Goal: Information Seeking & Learning: Find specific page/section

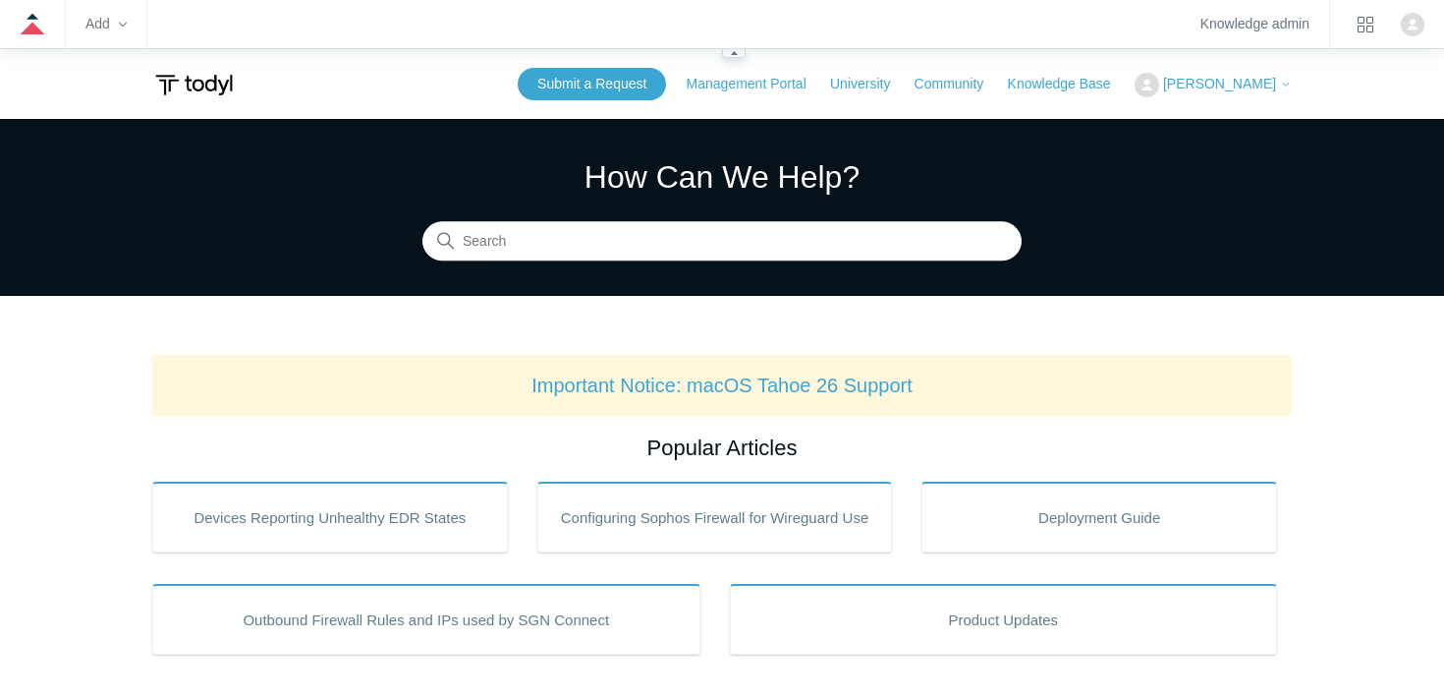
click at [128, 25] on zd-hc-navbar "Add Knowledge admin" at bounding box center [722, 24] width 1444 height 49
click at [122, 25] on icon at bounding box center [123, 25] width 8 height 5
click at [123, 25] on icon at bounding box center [123, 25] width 8 height 8
click at [1359, 28] on icon "product tray" at bounding box center [1366, 25] width 16 height 16
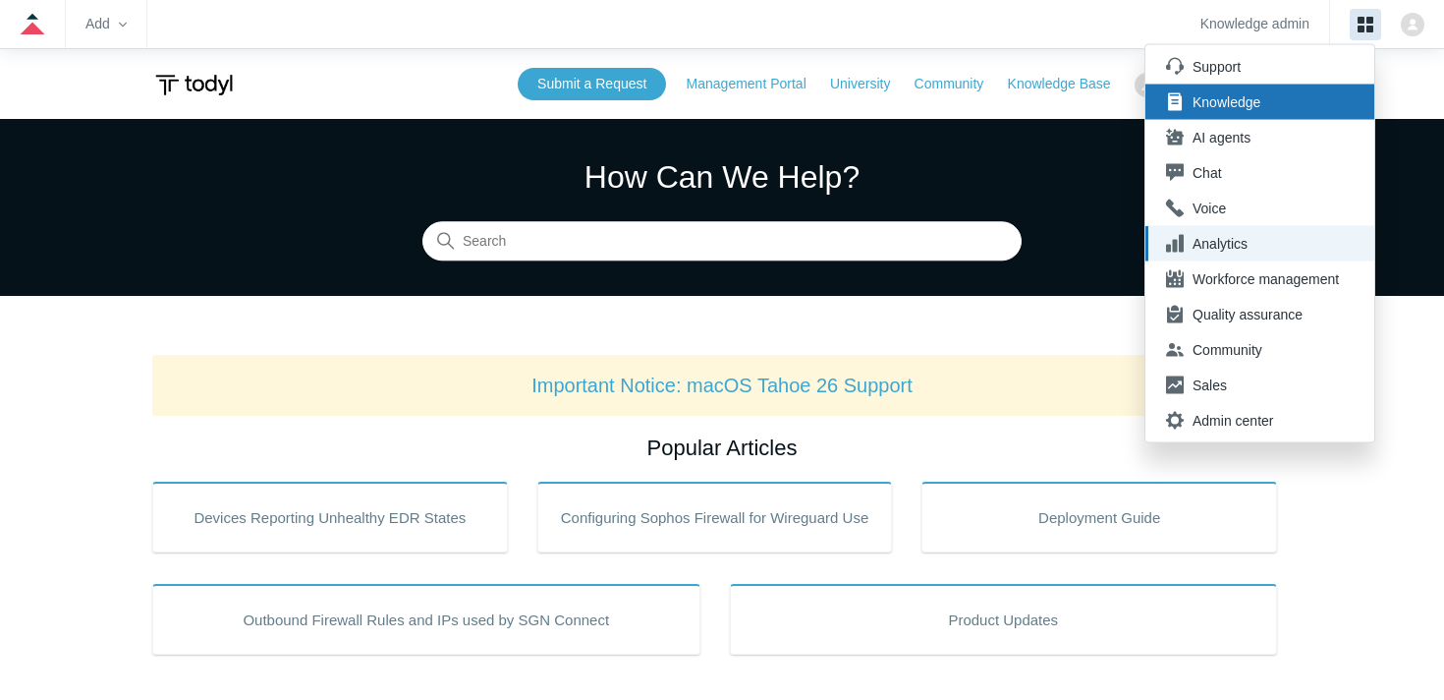
click at [1211, 243] on div "Analytics" at bounding box center [1266, 244] width 146 height 20
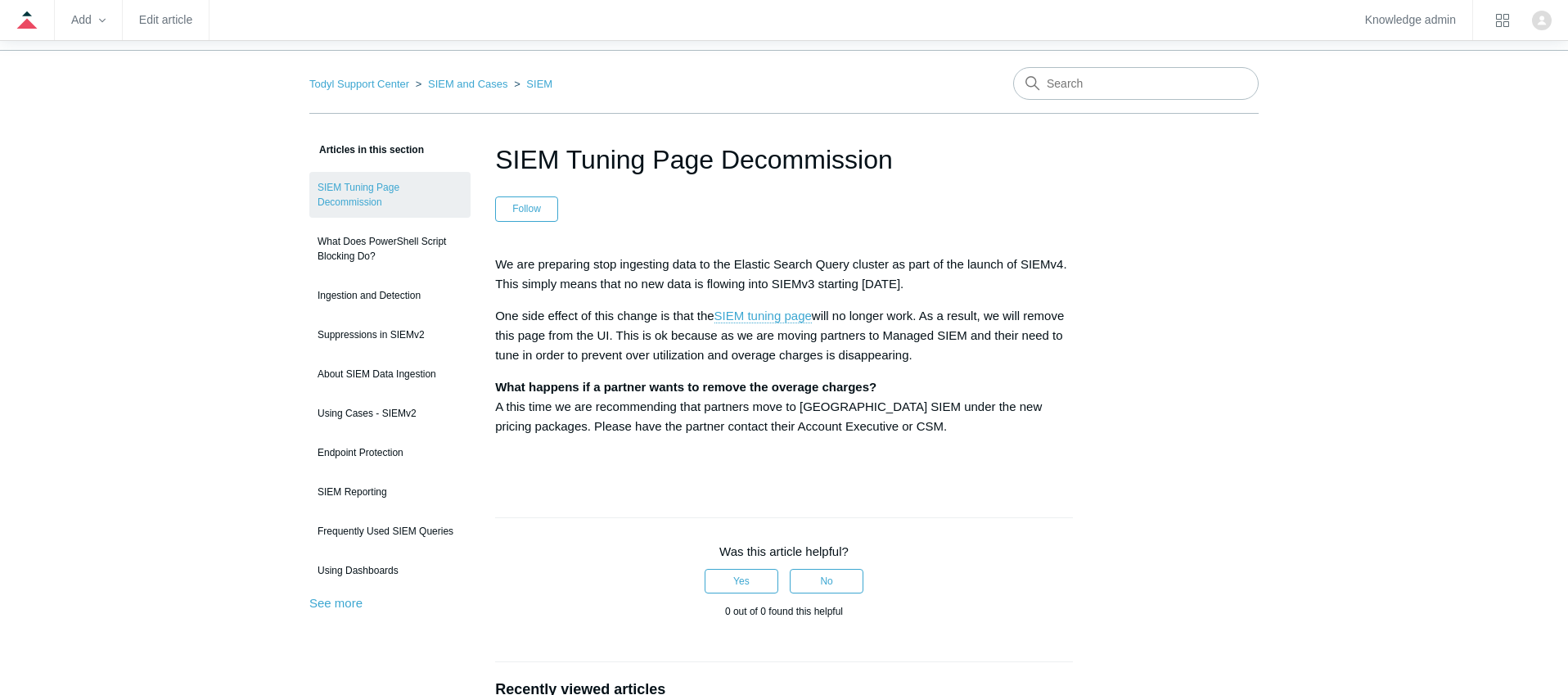
scroll to position [62, 0]
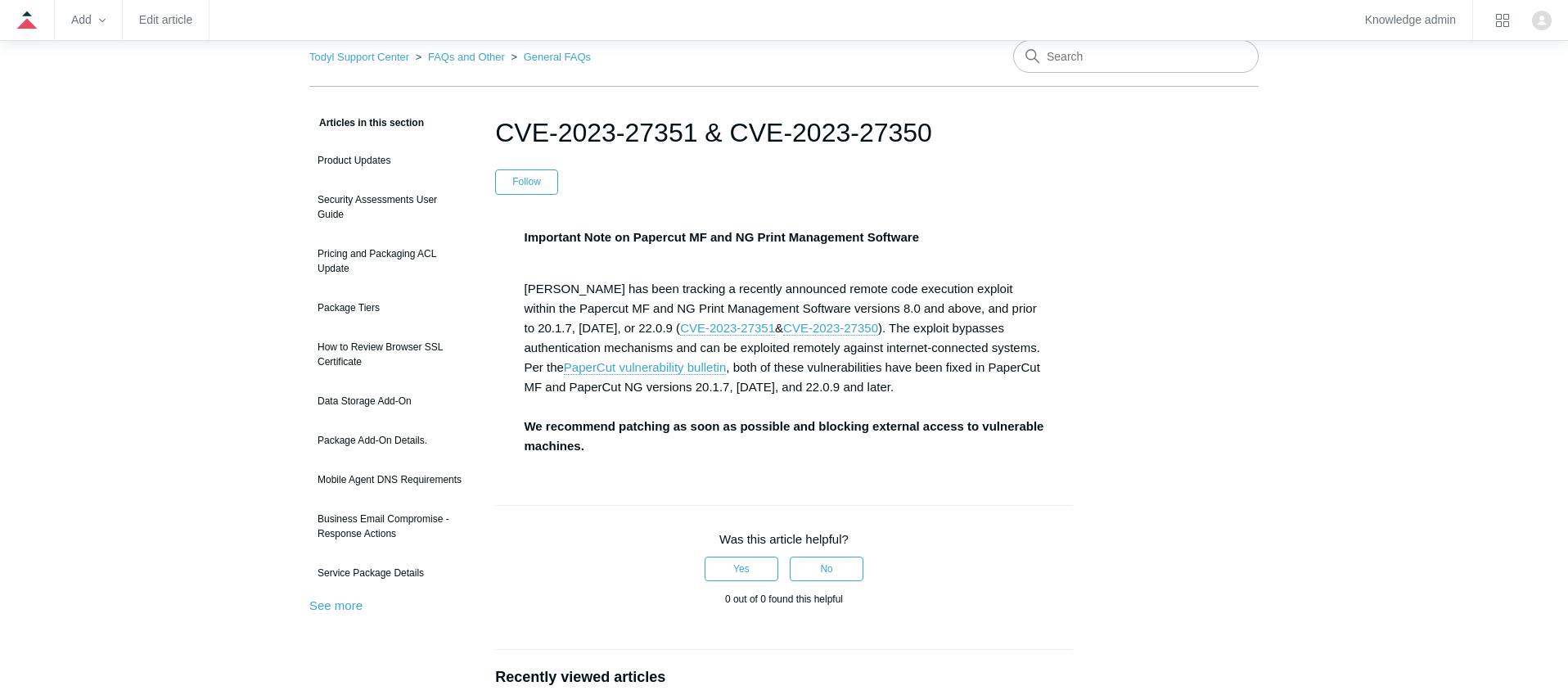
scroll to position [85, 0]
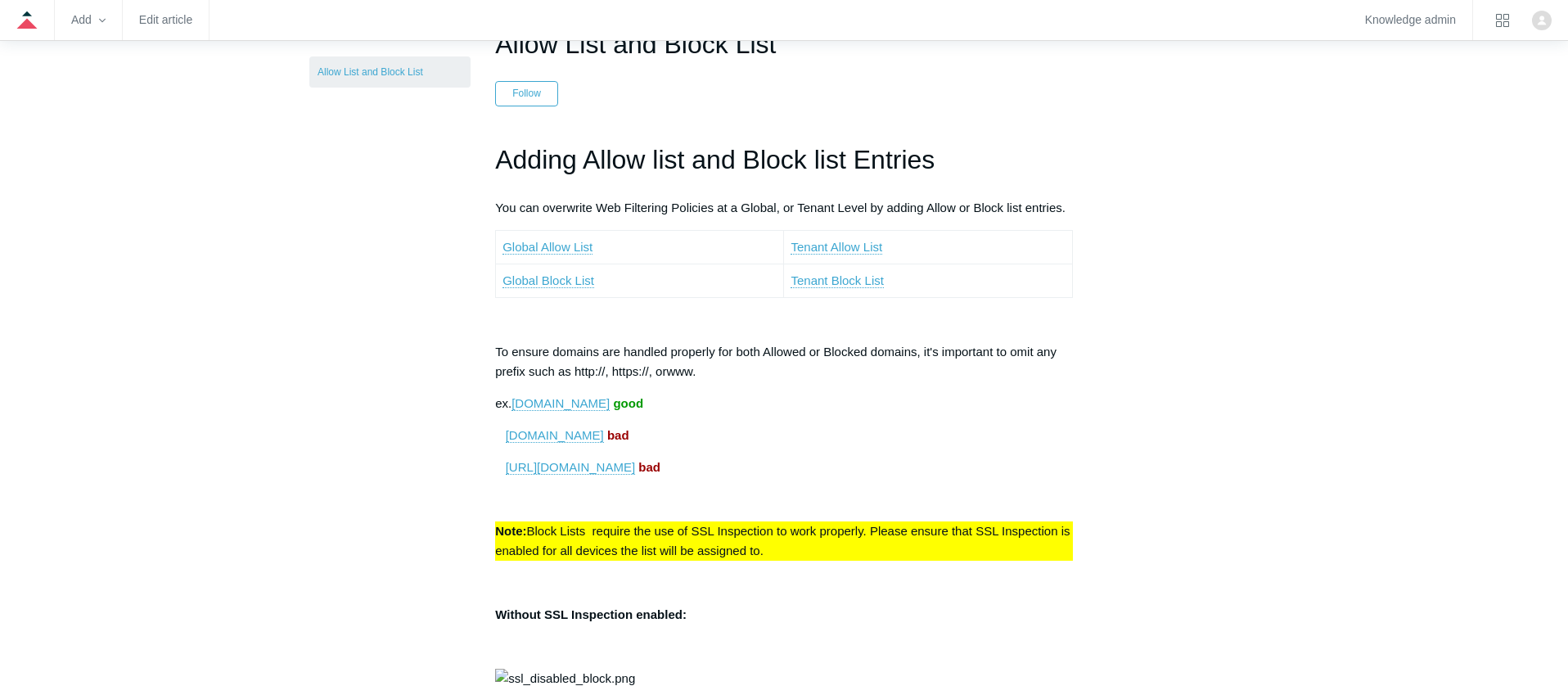
scroll to position [160, 0]
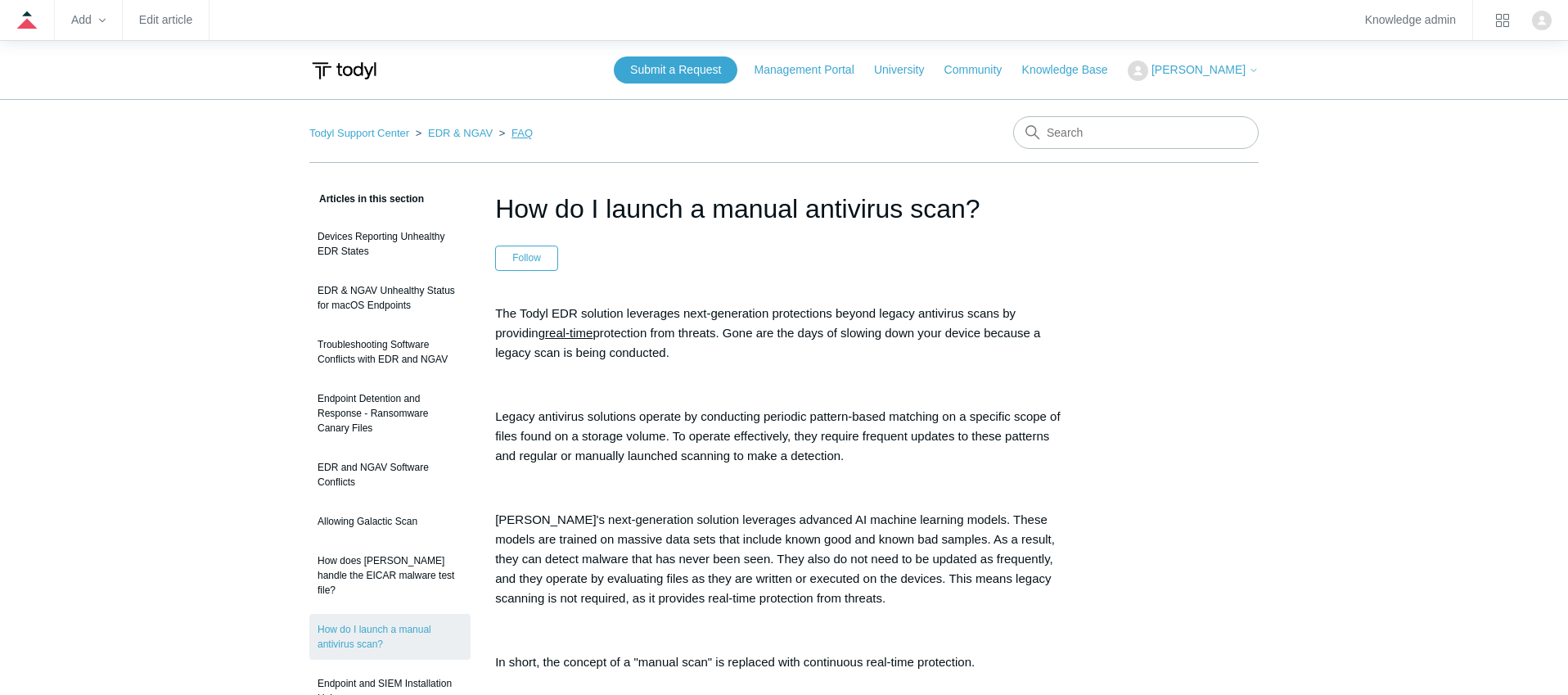
click at [512, 135] on link "FAQ" at bounding box center [522, 132] width 22 height 12
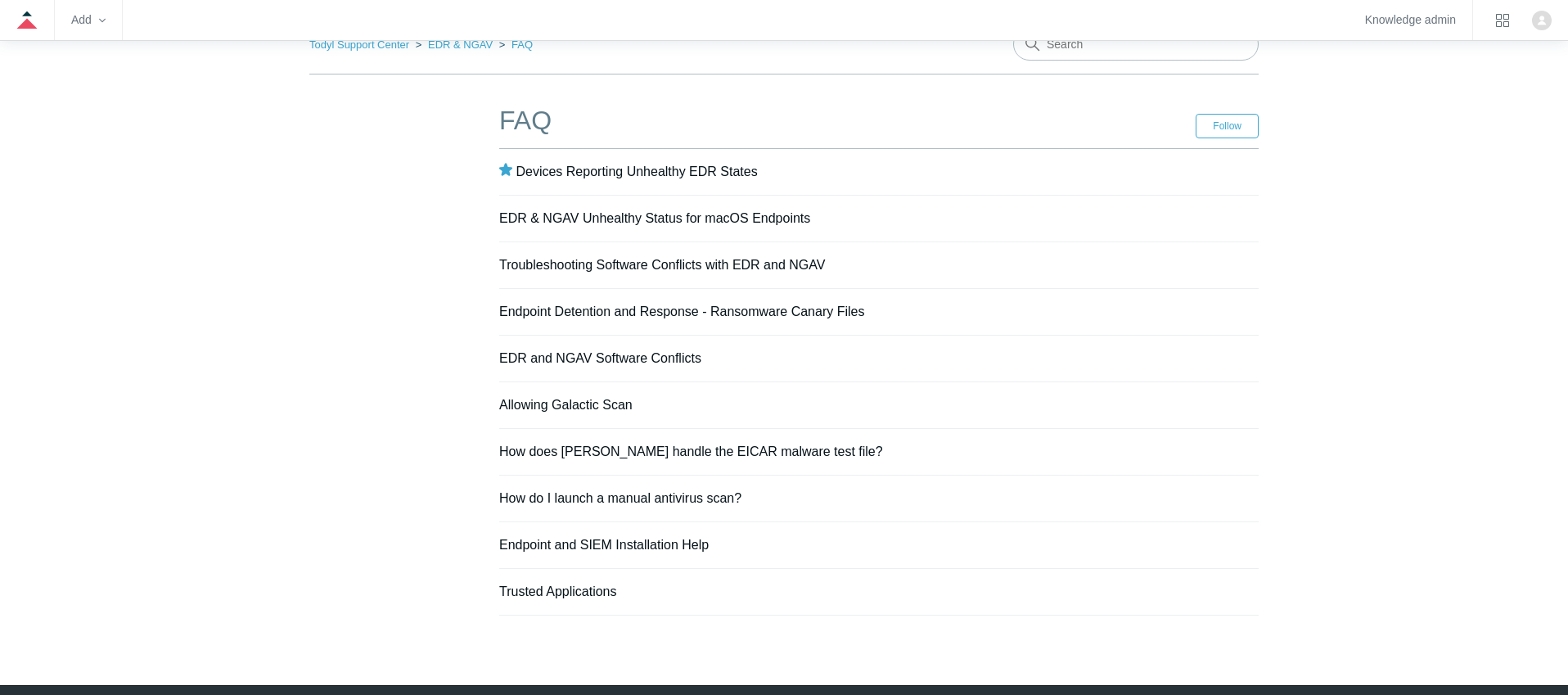
scroll to position [91, 0]
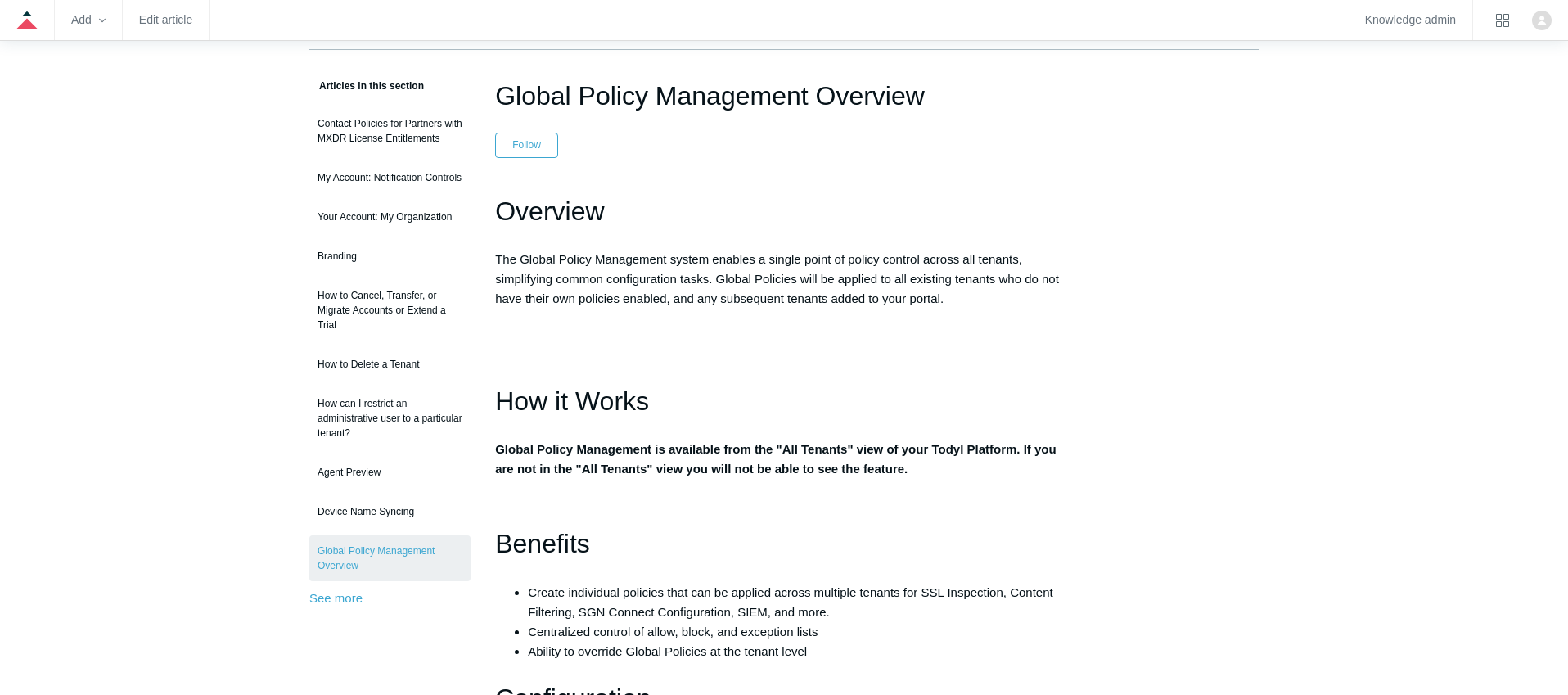
scroll to position [110, 0]
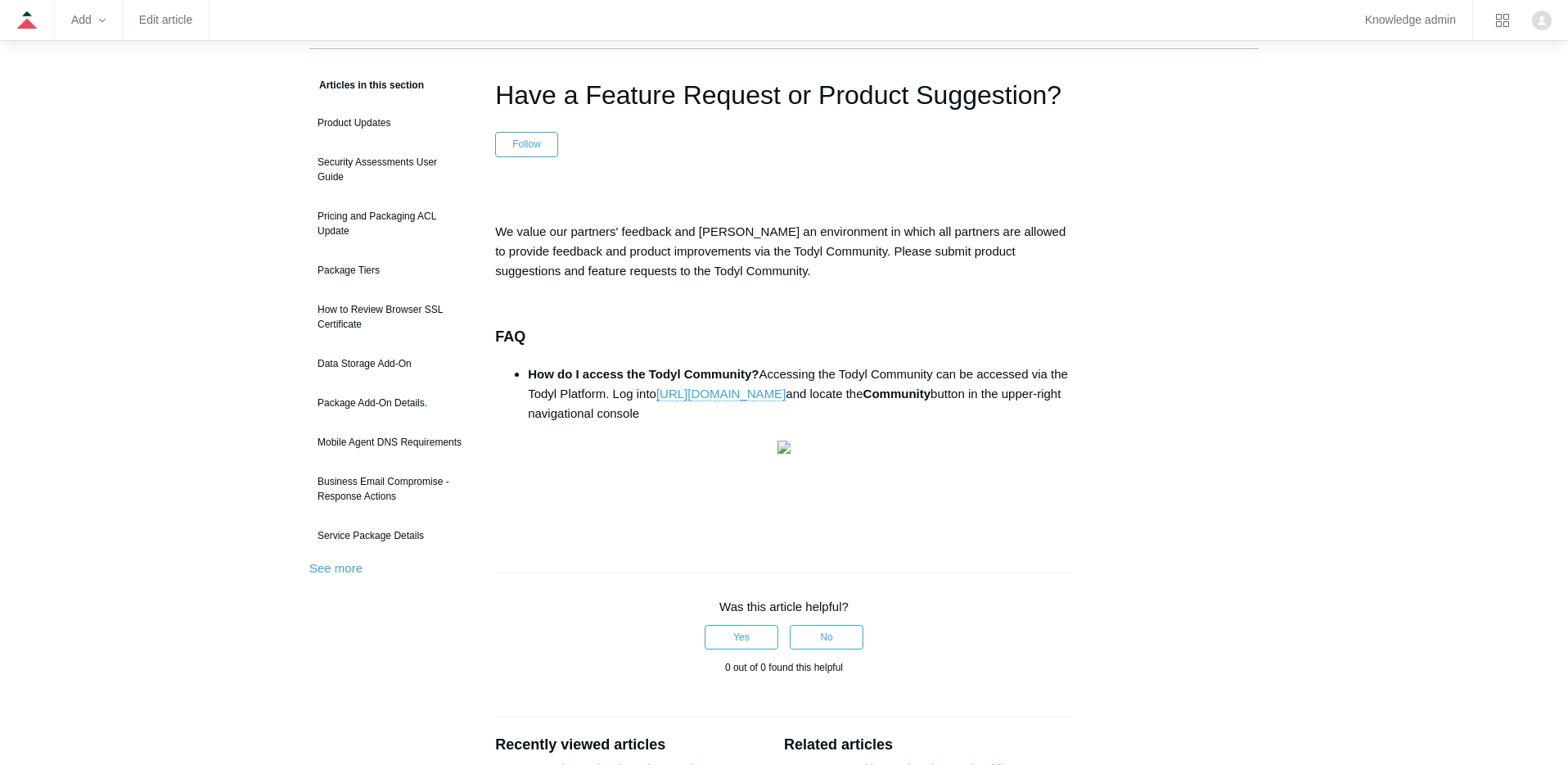
scroll to position [104, 0]
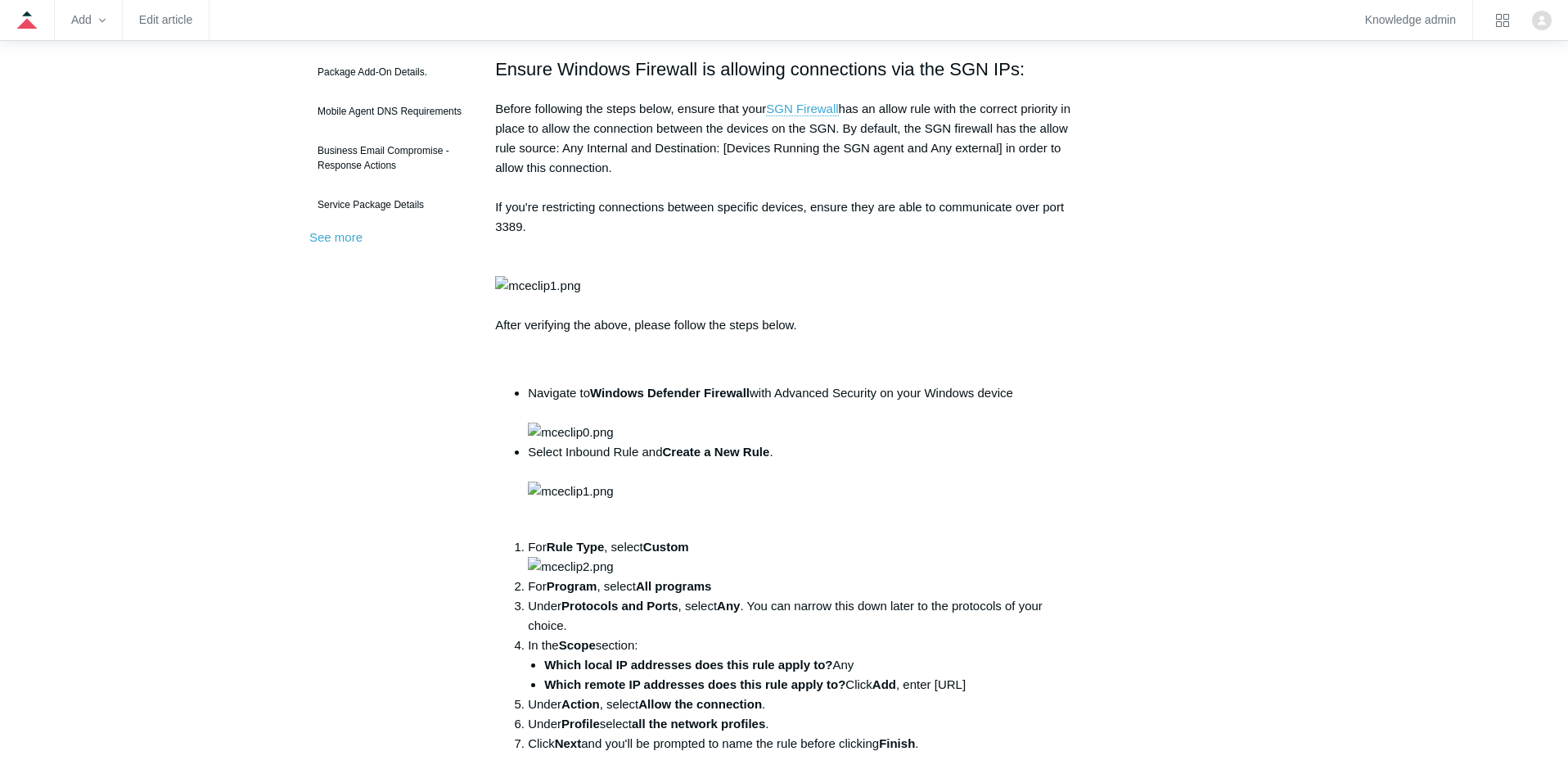
scroll to position [432, 0]
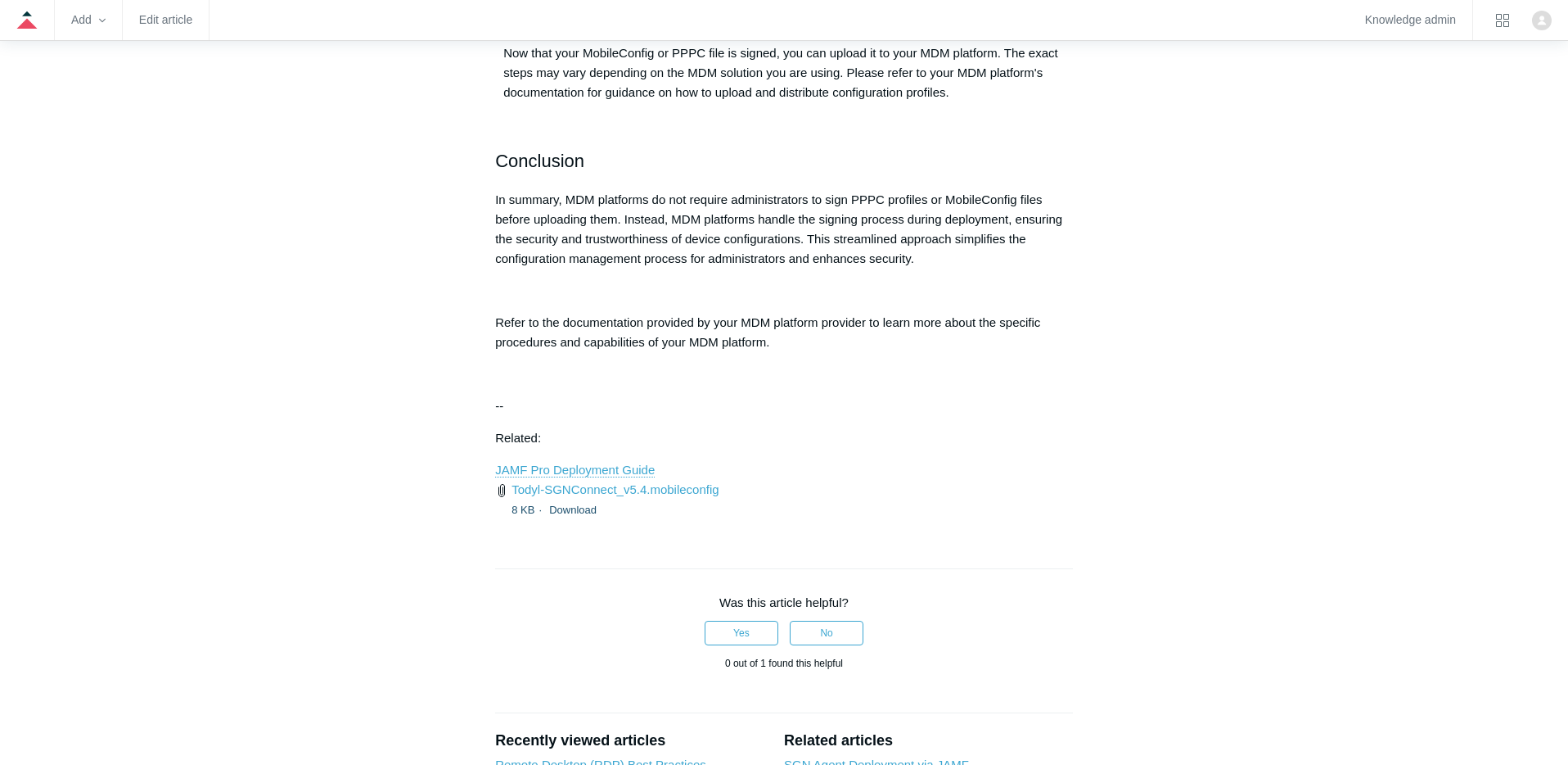
scroll to position [1793, 0]
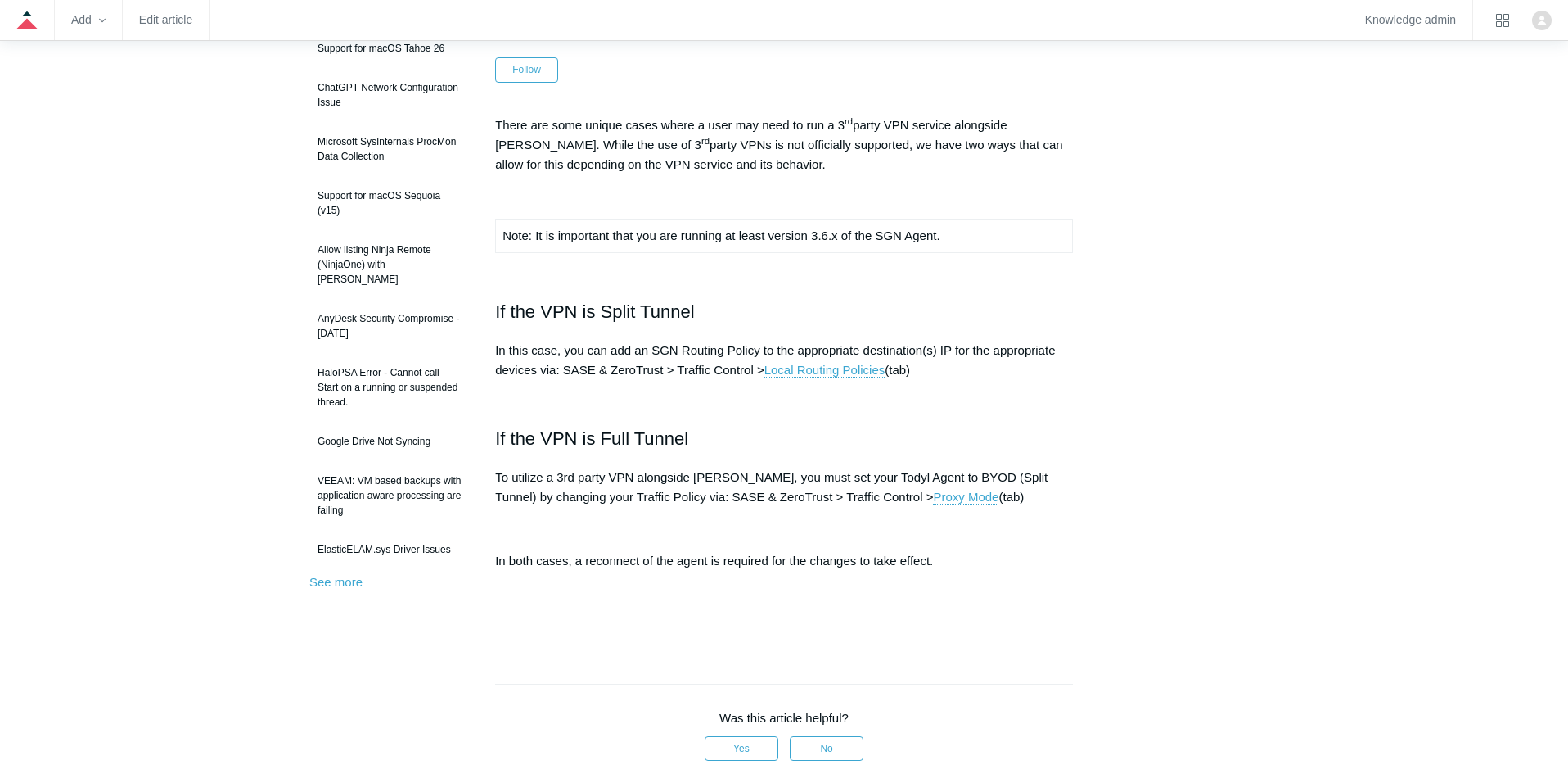
scroll to position [192, 0]
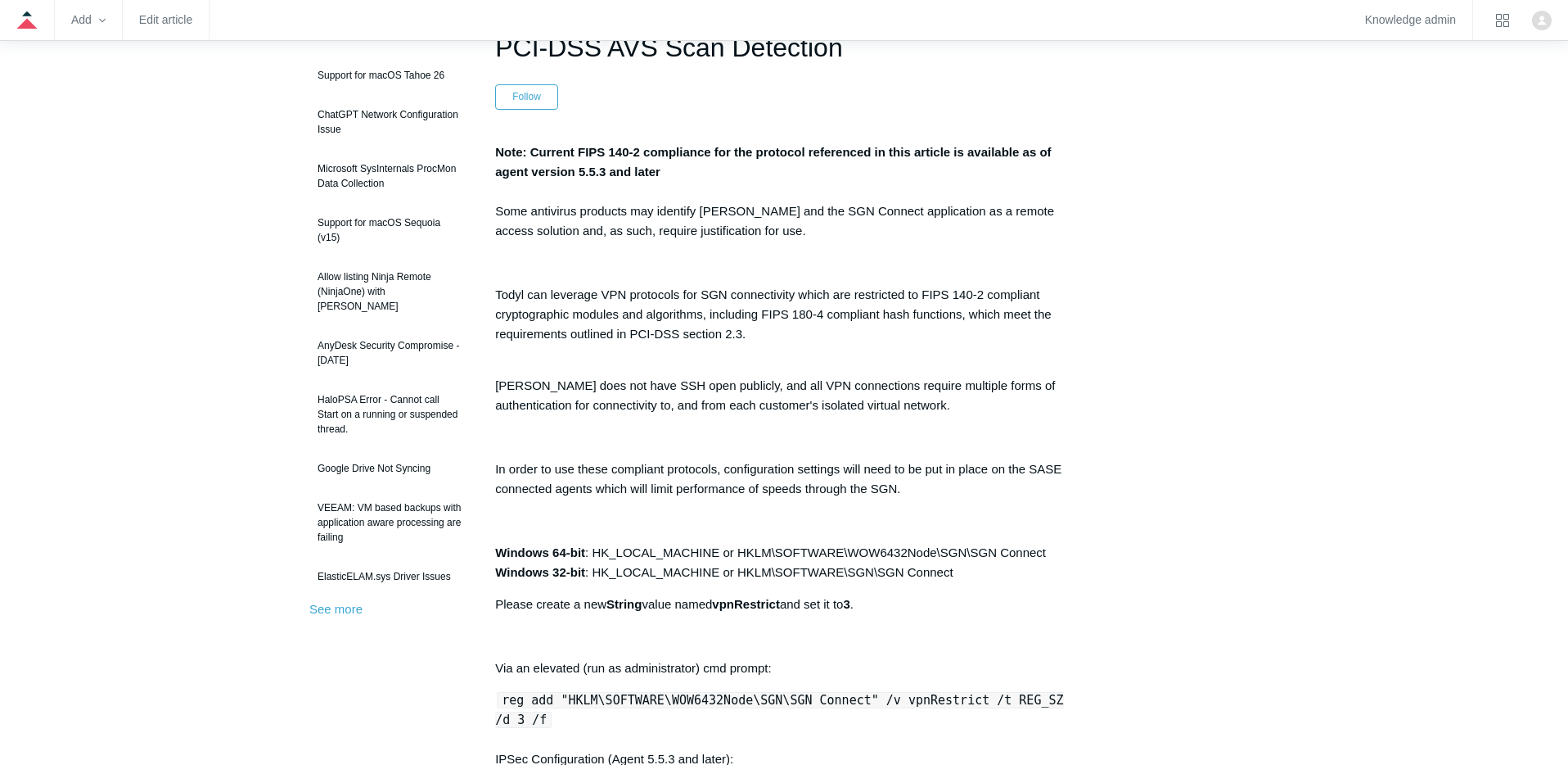
scroll to position [165, 0]
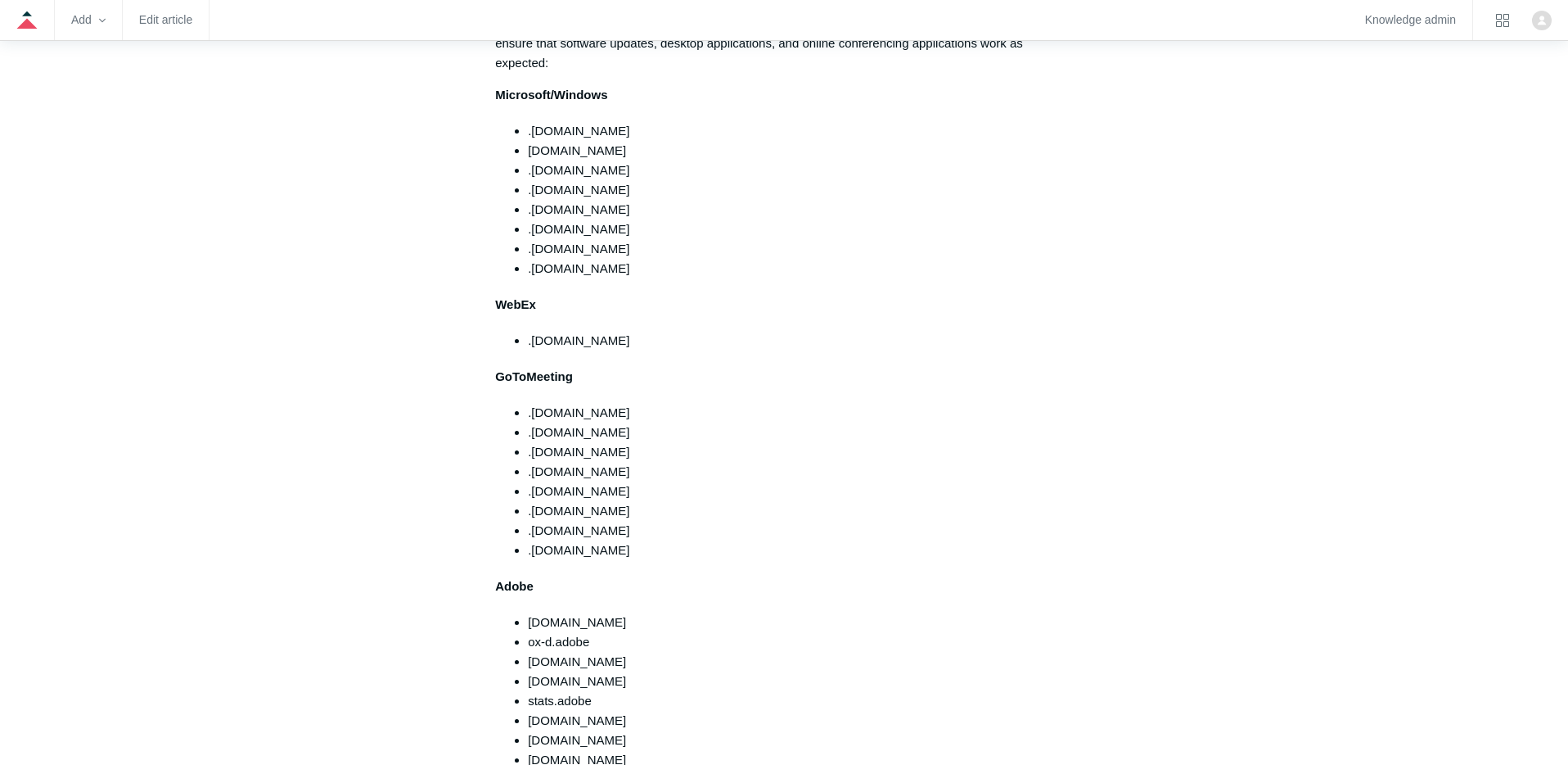
scroll to position [234, 0]
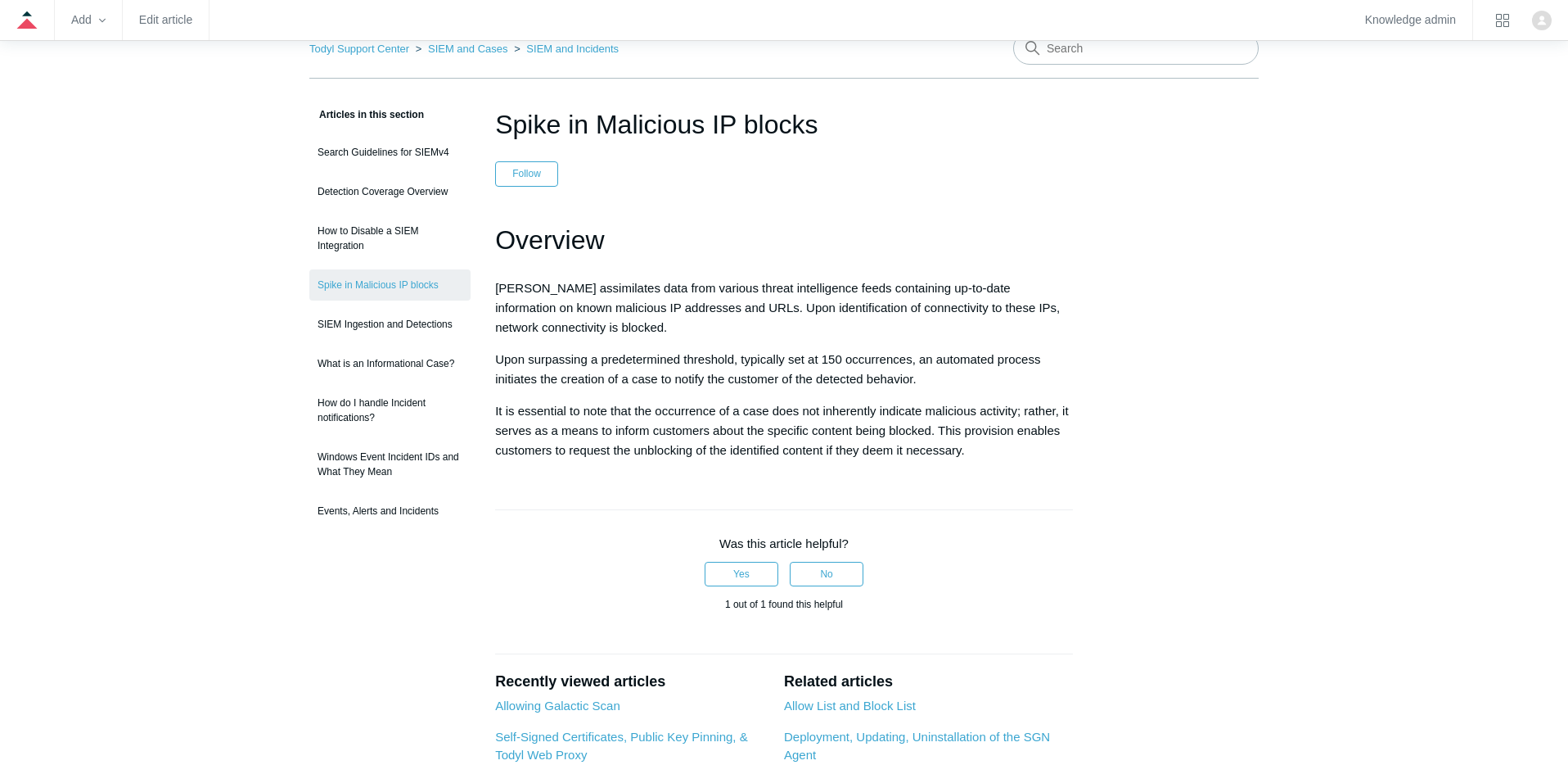
scroll to position [92, 0]
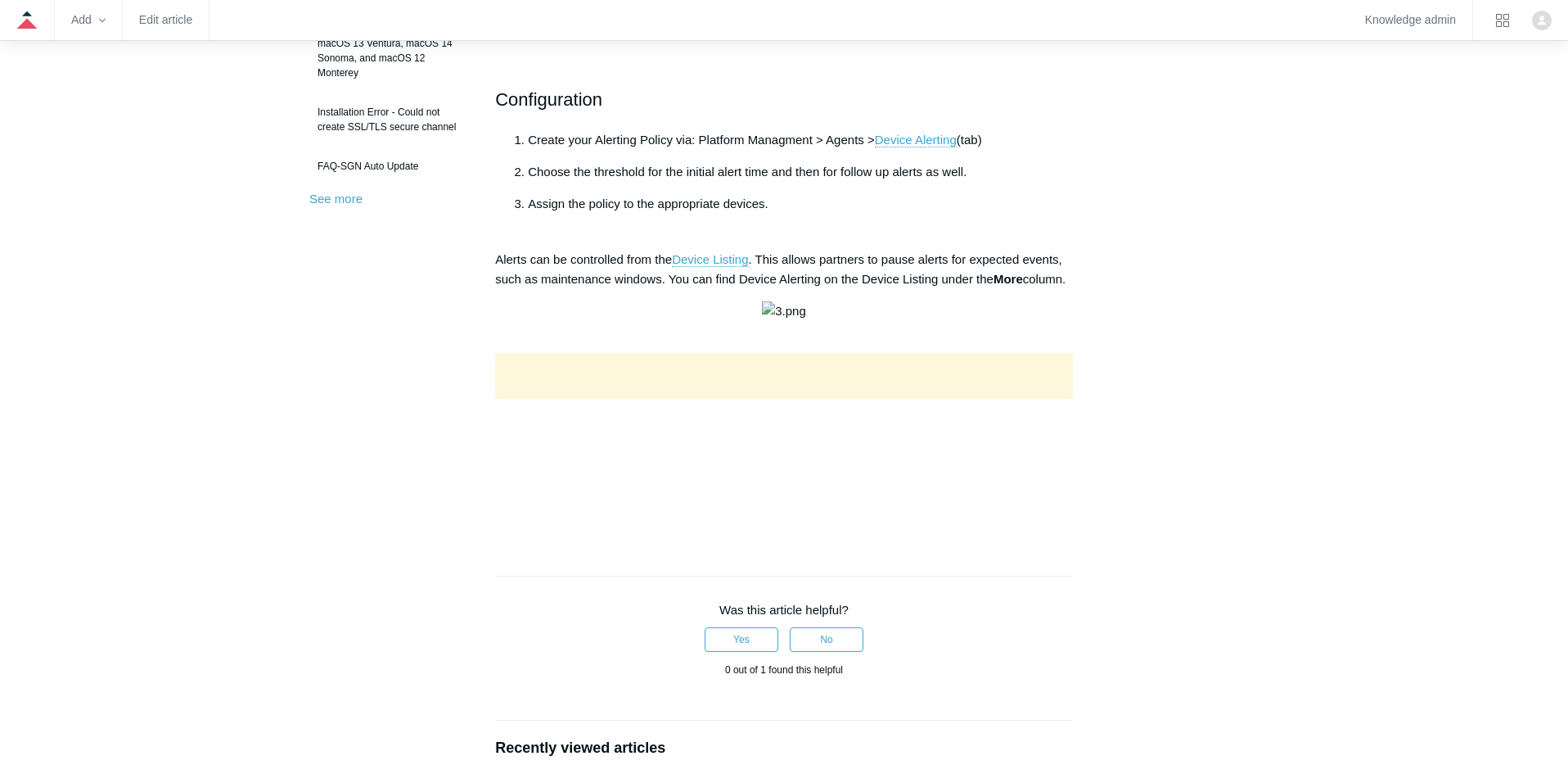
scroll to position [568, 0]
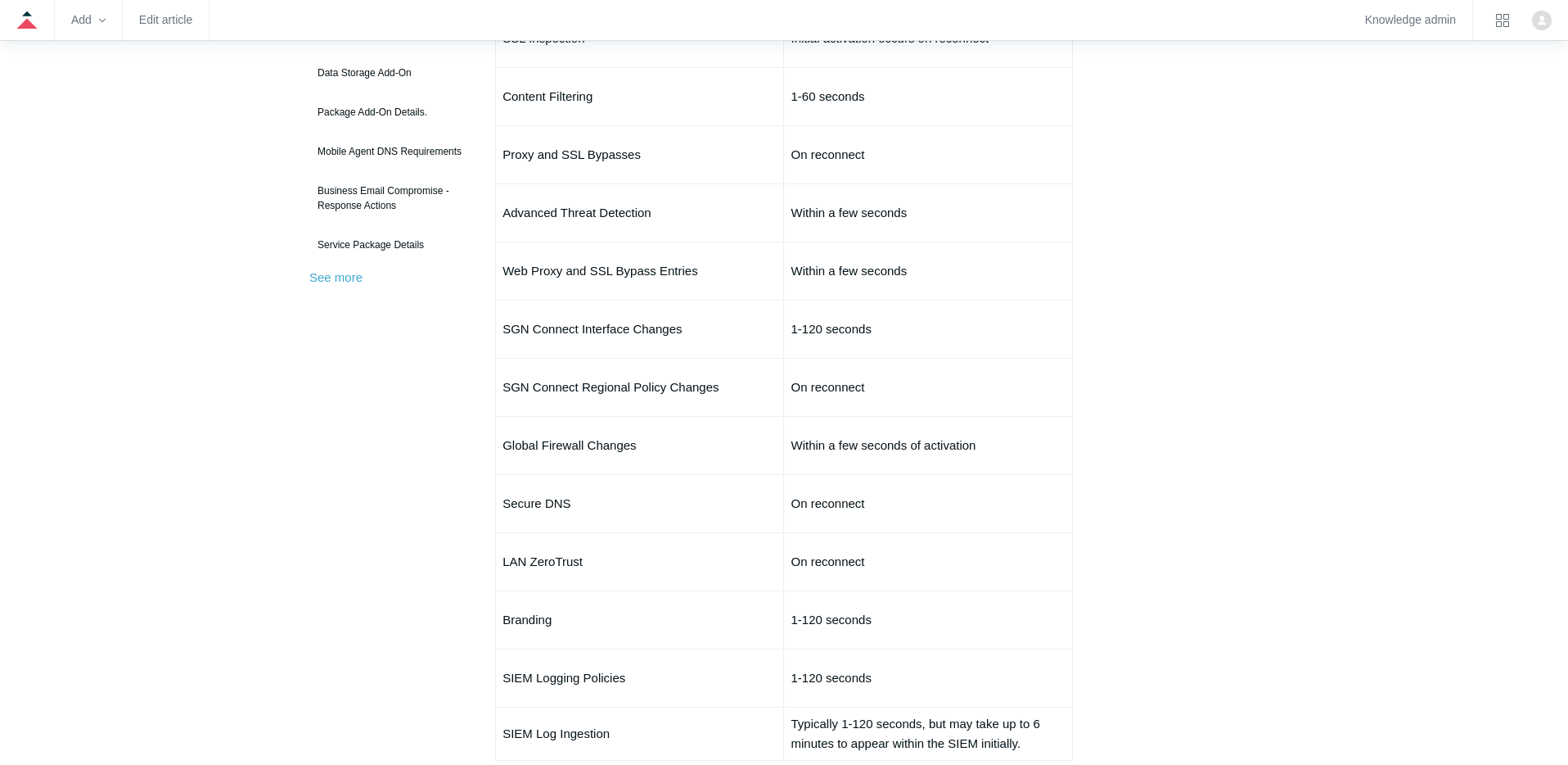
scroll to position [407, 0]
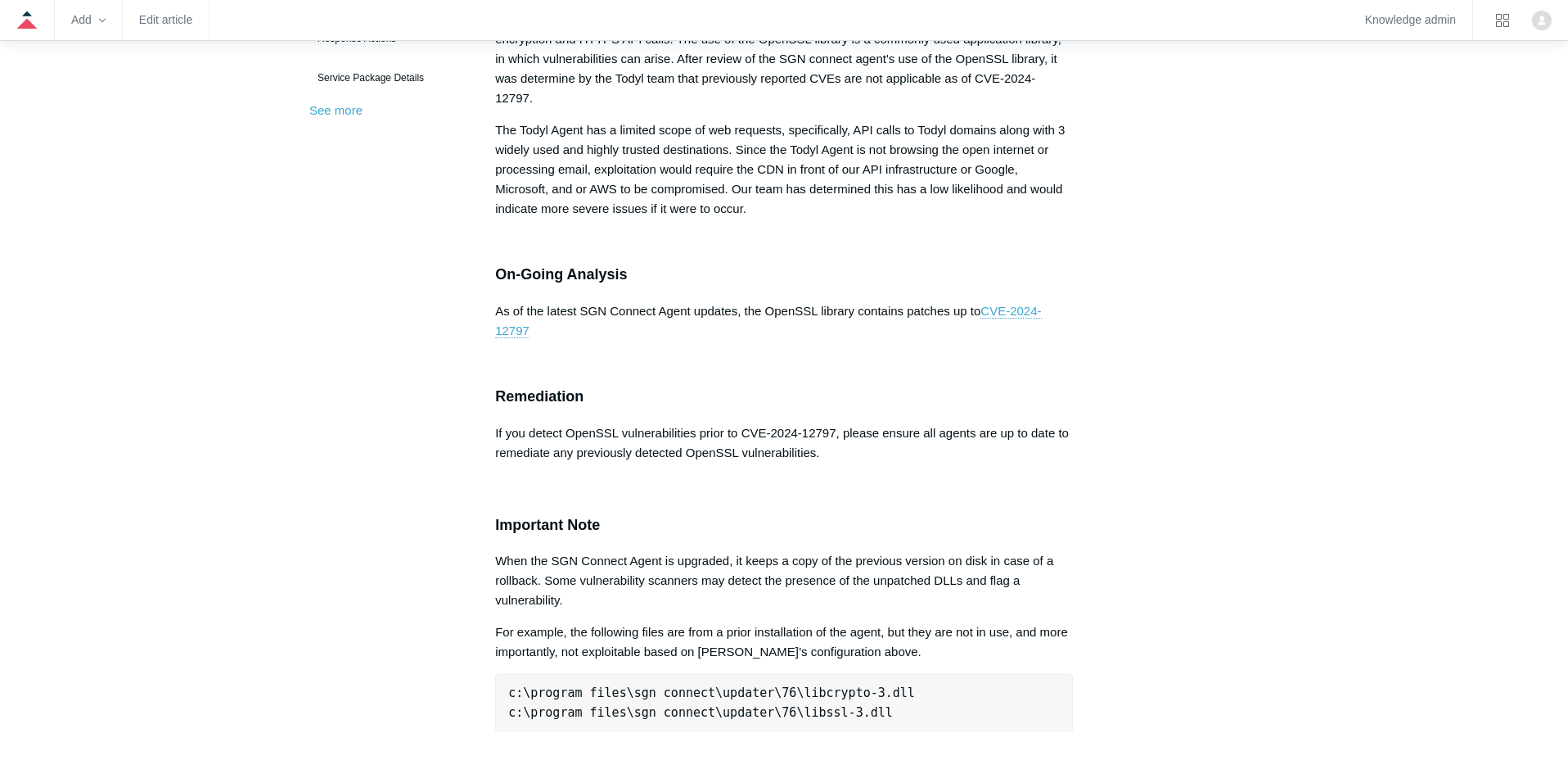
scroll to position [572, 0]
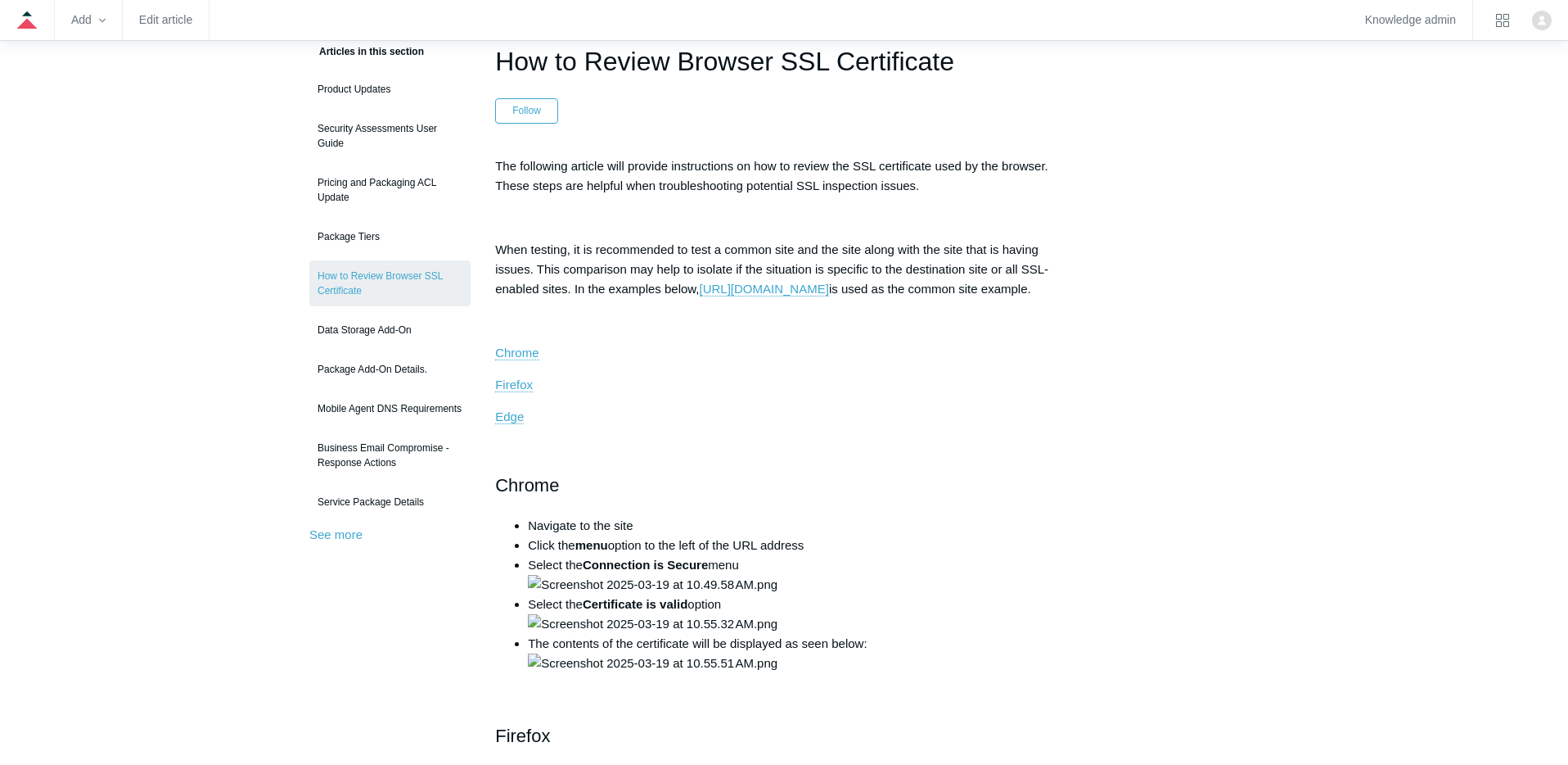
scroll to position [157, 0]
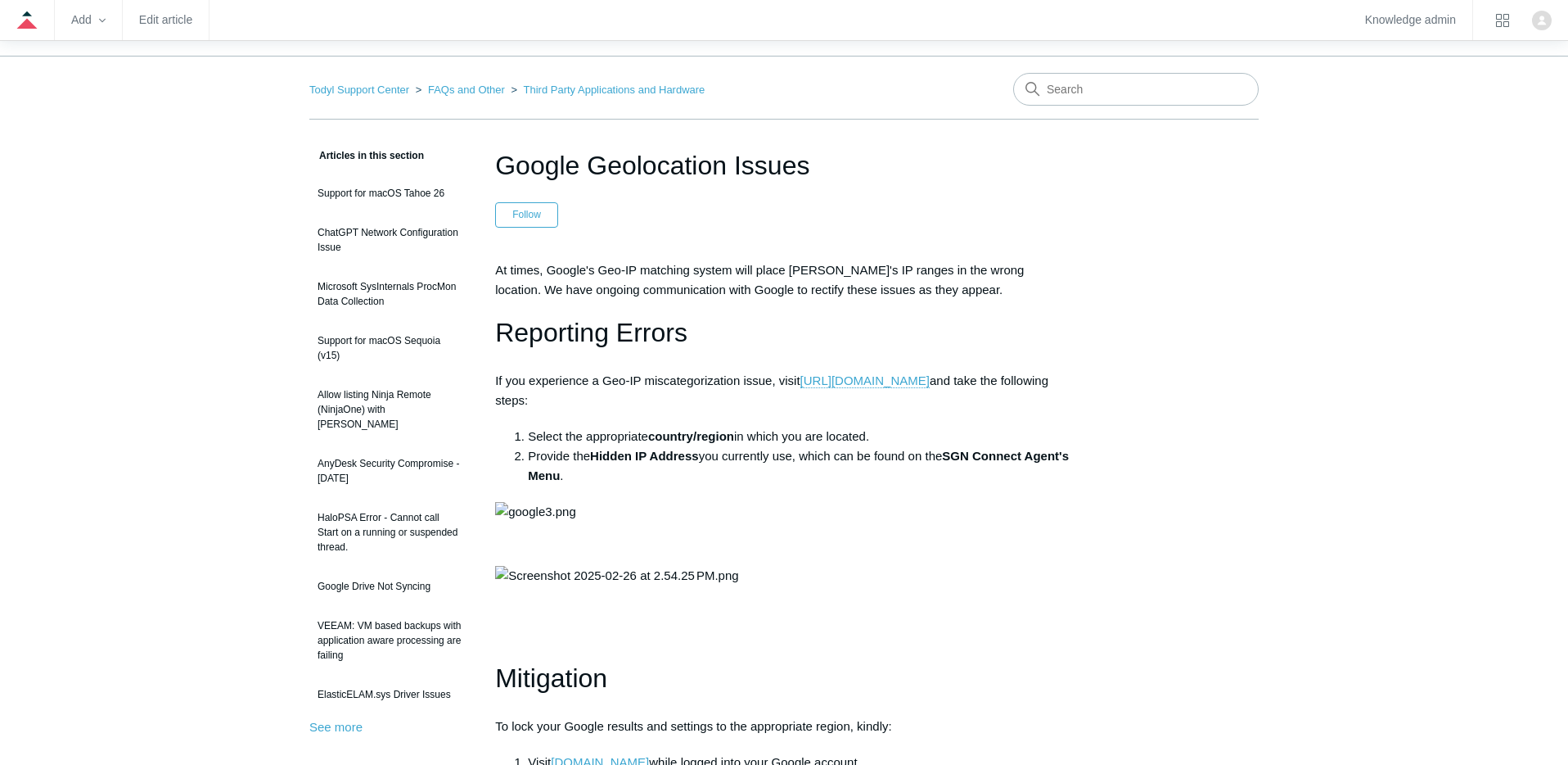
scroll to position [50, 0]
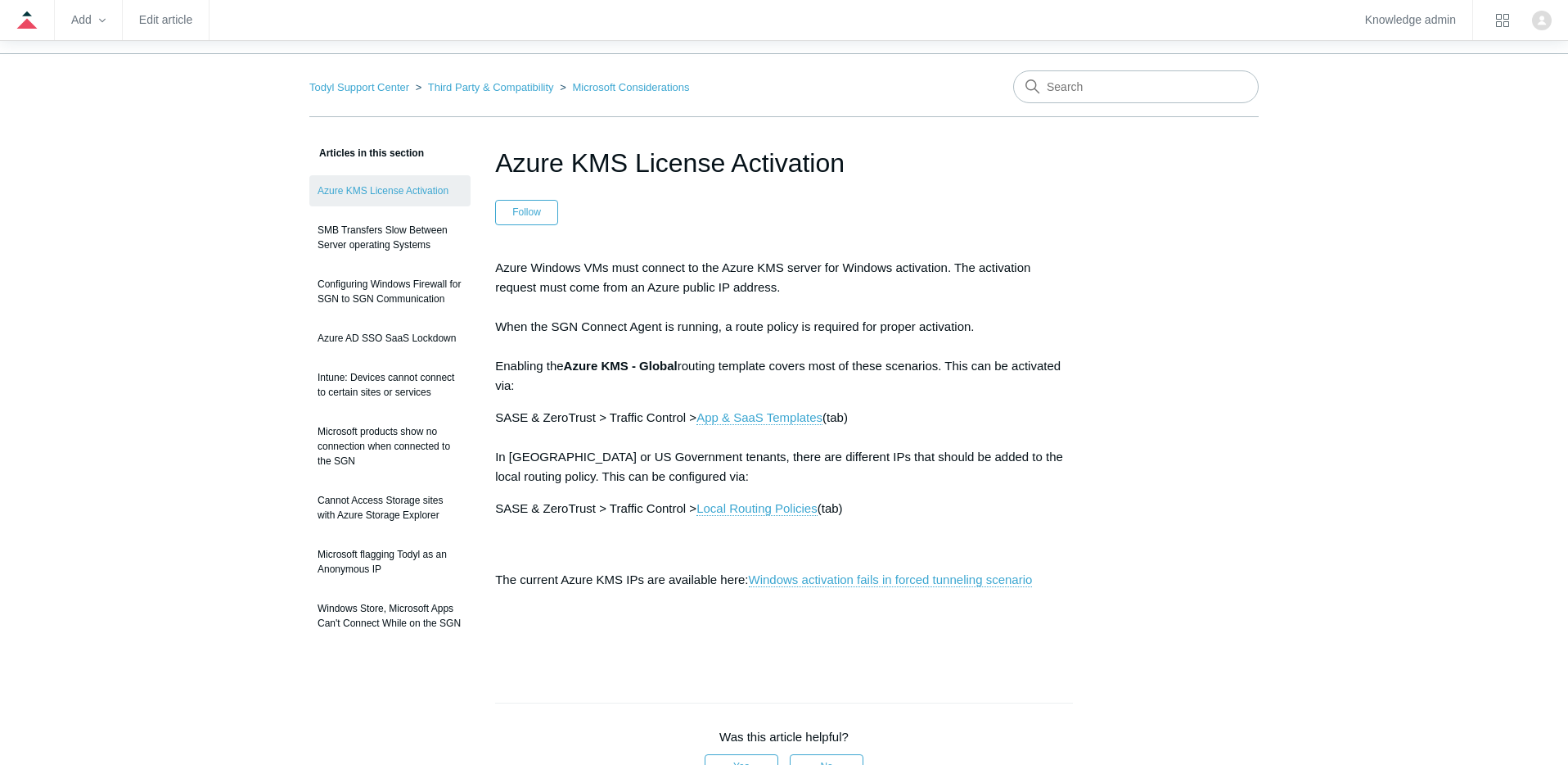
scroll to position [50, 0]
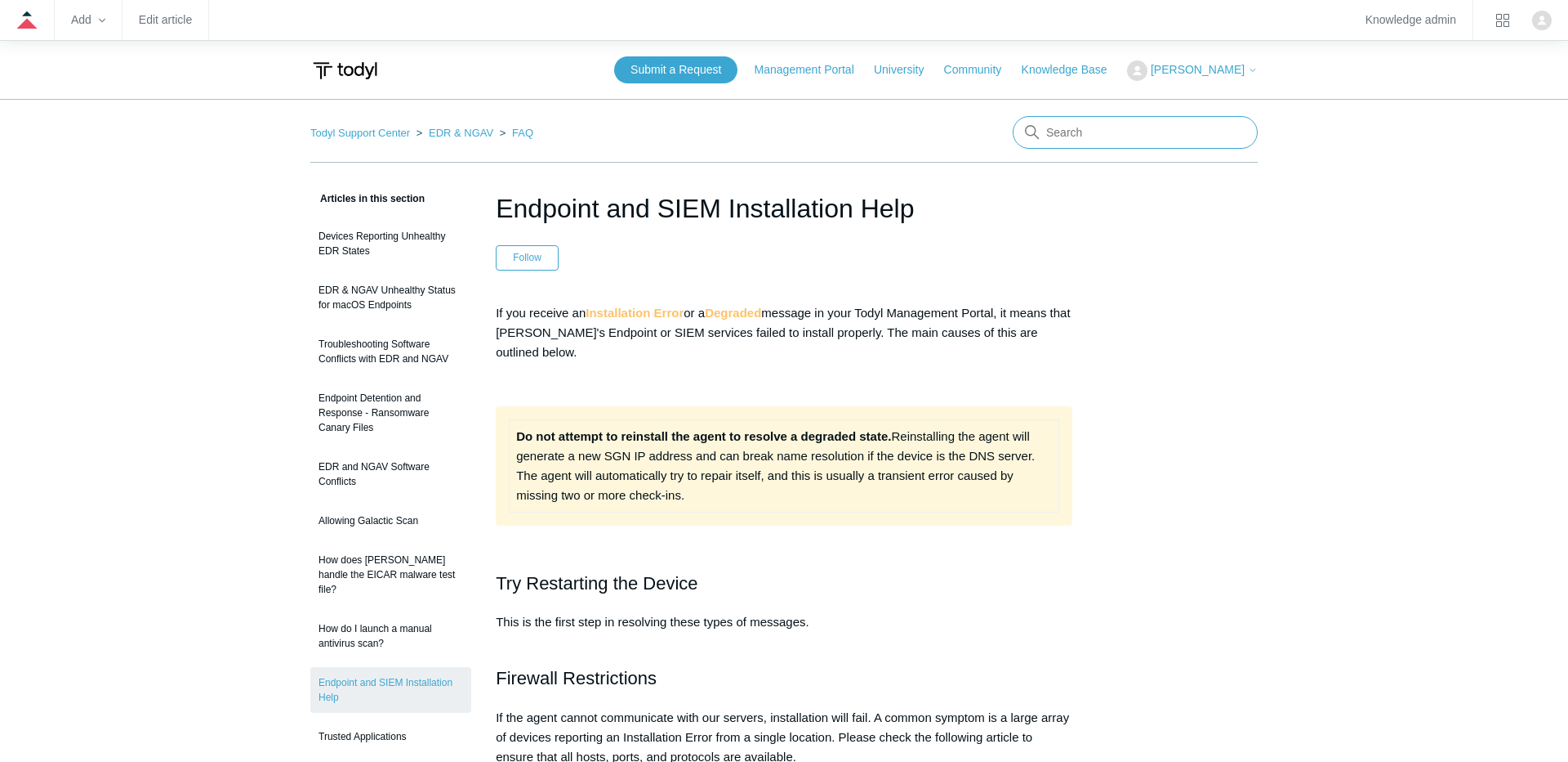
click at [1095, 145] on input "Search" at bounding box center [1135, 132] width 245 height 32
type input "syncing"
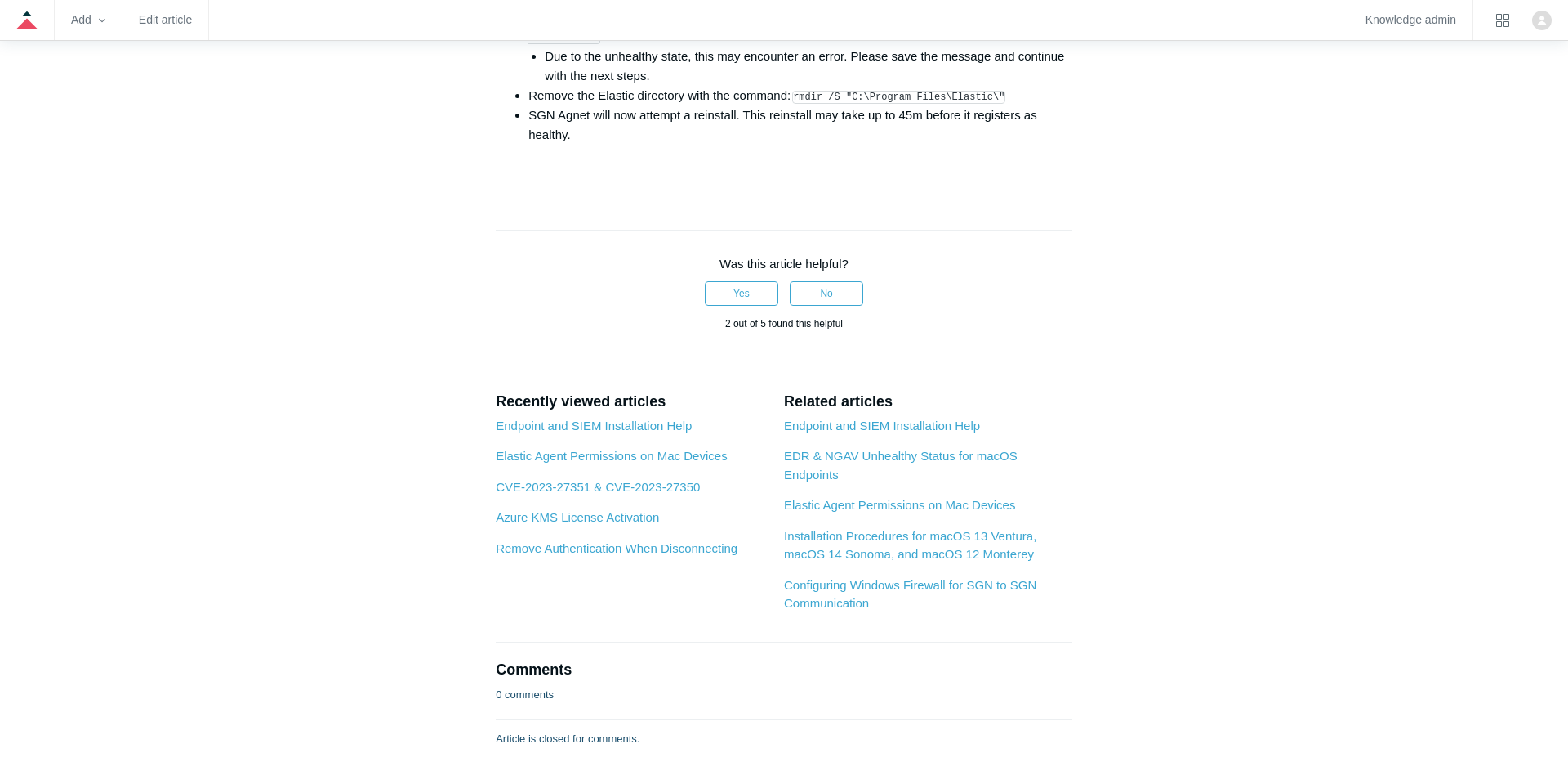
scroll to position [2908, 0]
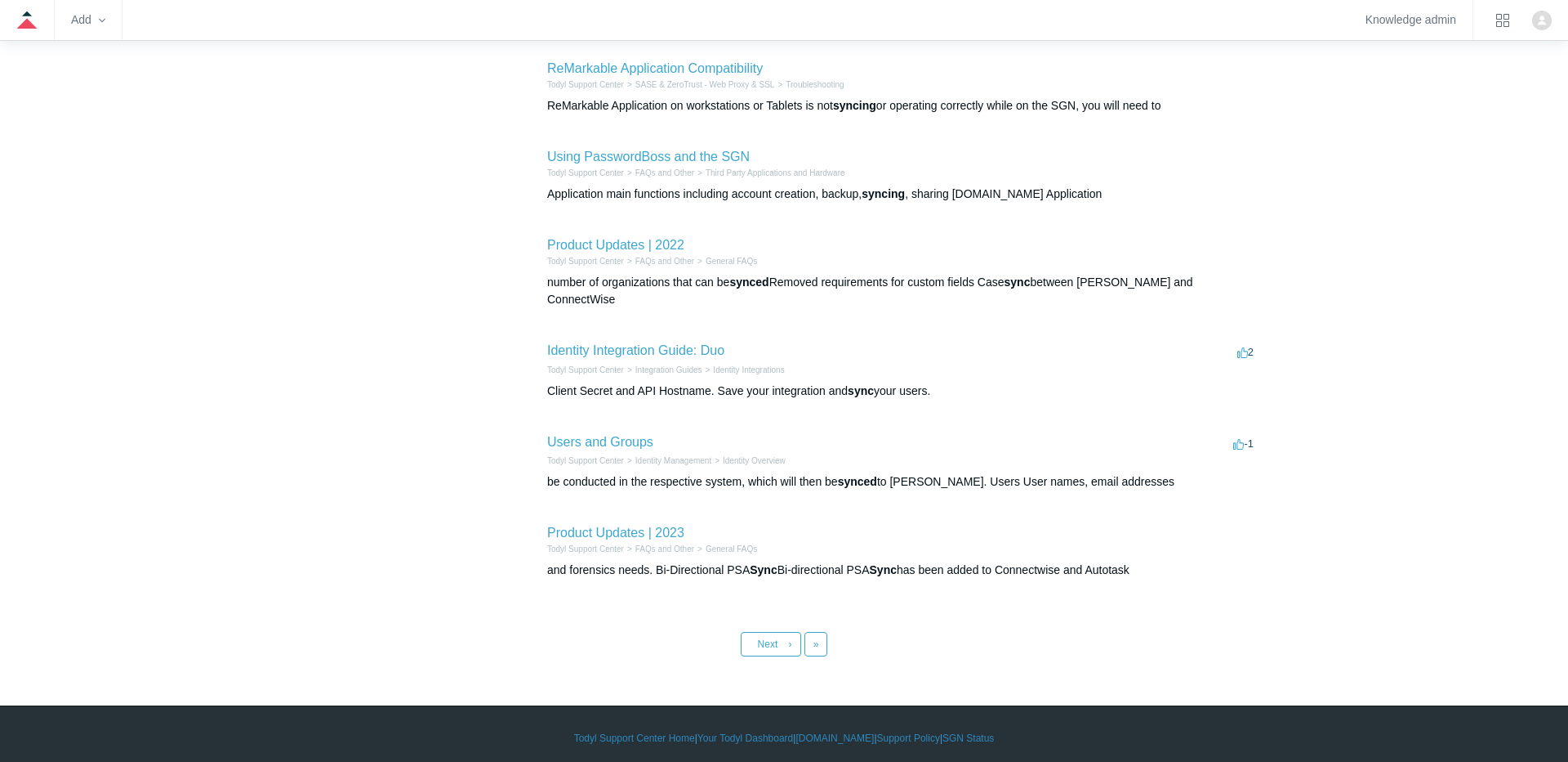
scroll to position [539, 0]
